Goal: Navigation & Orientation: Find specific page/section

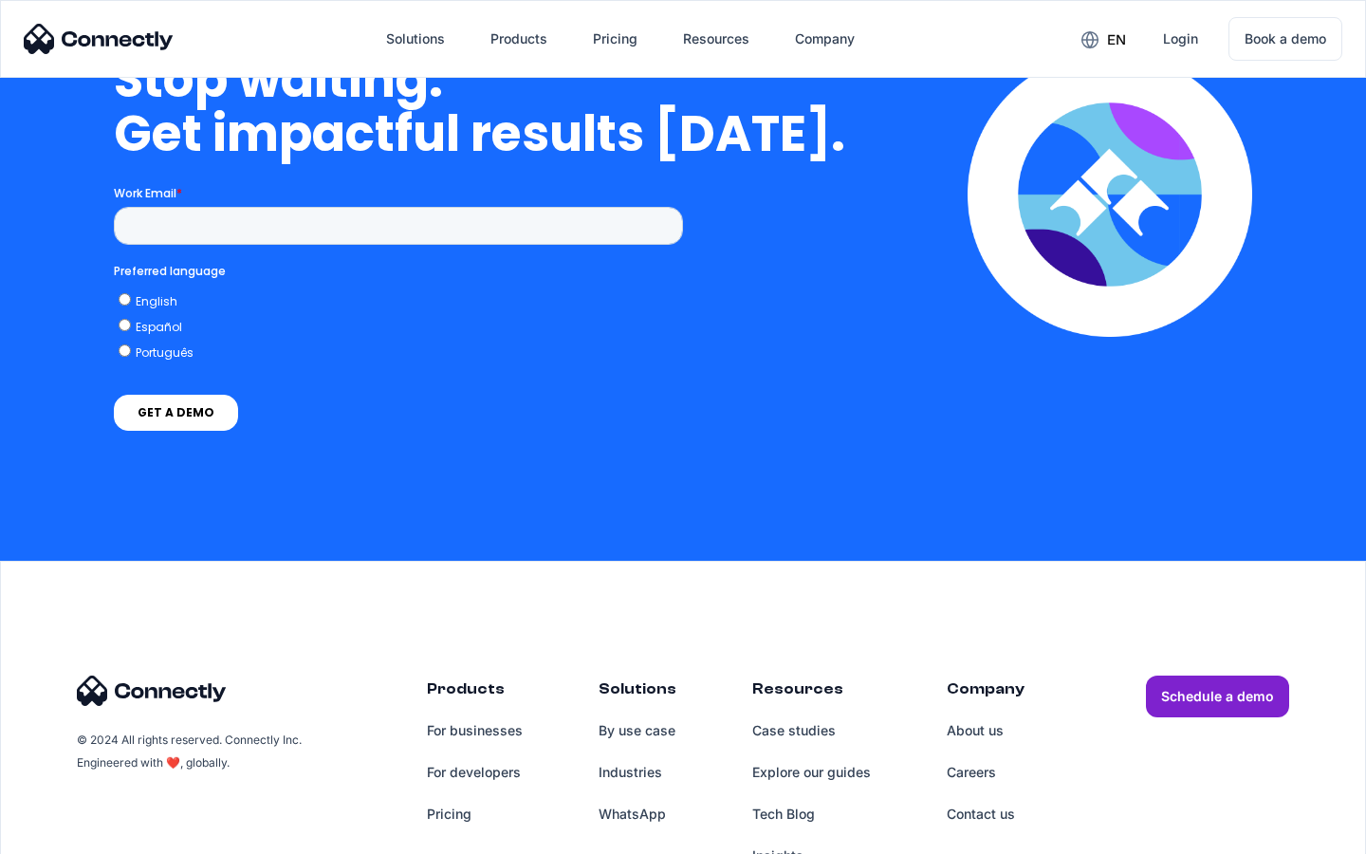
scroll to position [5514, 0]
